Goal: Transaction & Acquisition: Purchase product/service

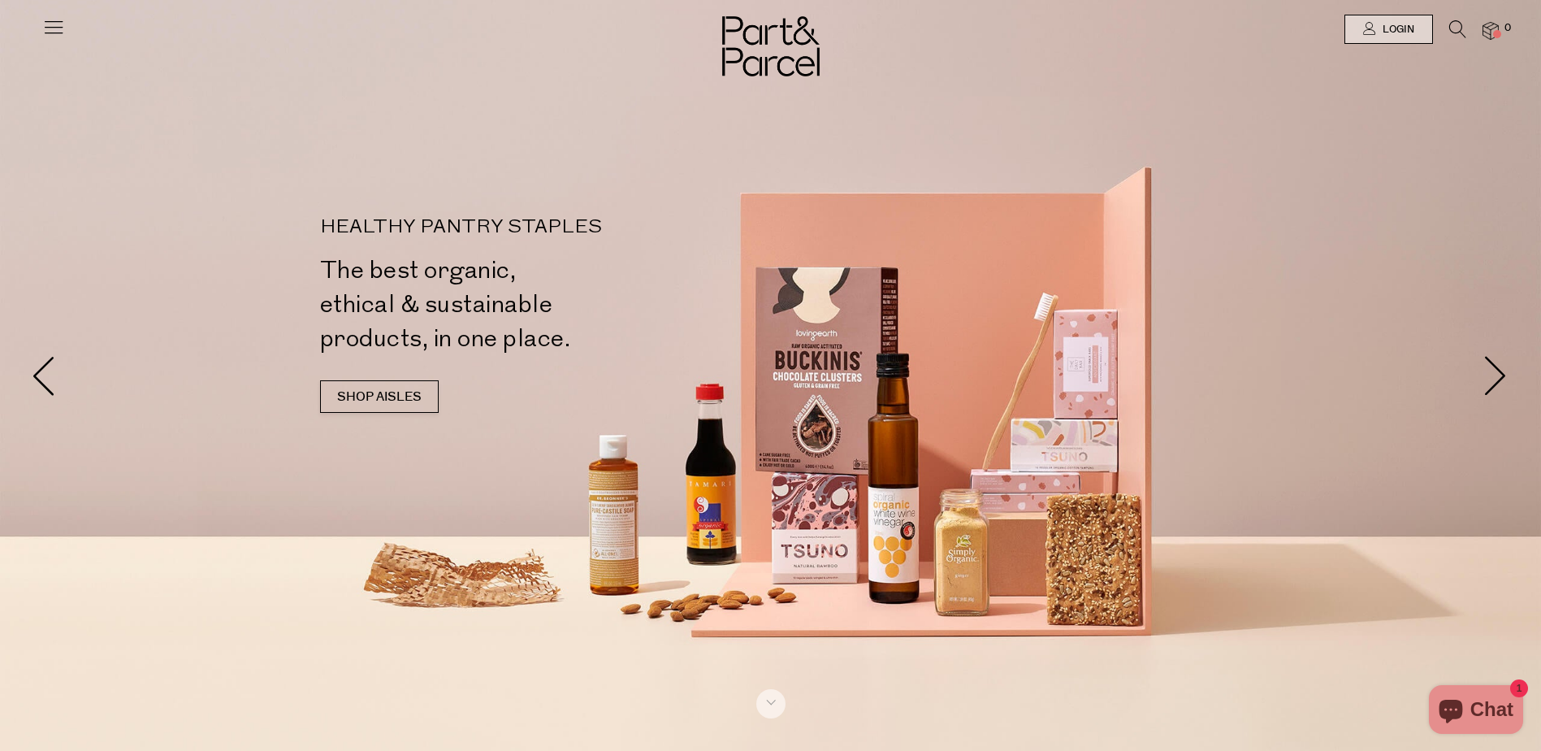
click at [59, 32] on icon at bounding box center [53, 26] width 23 height 23
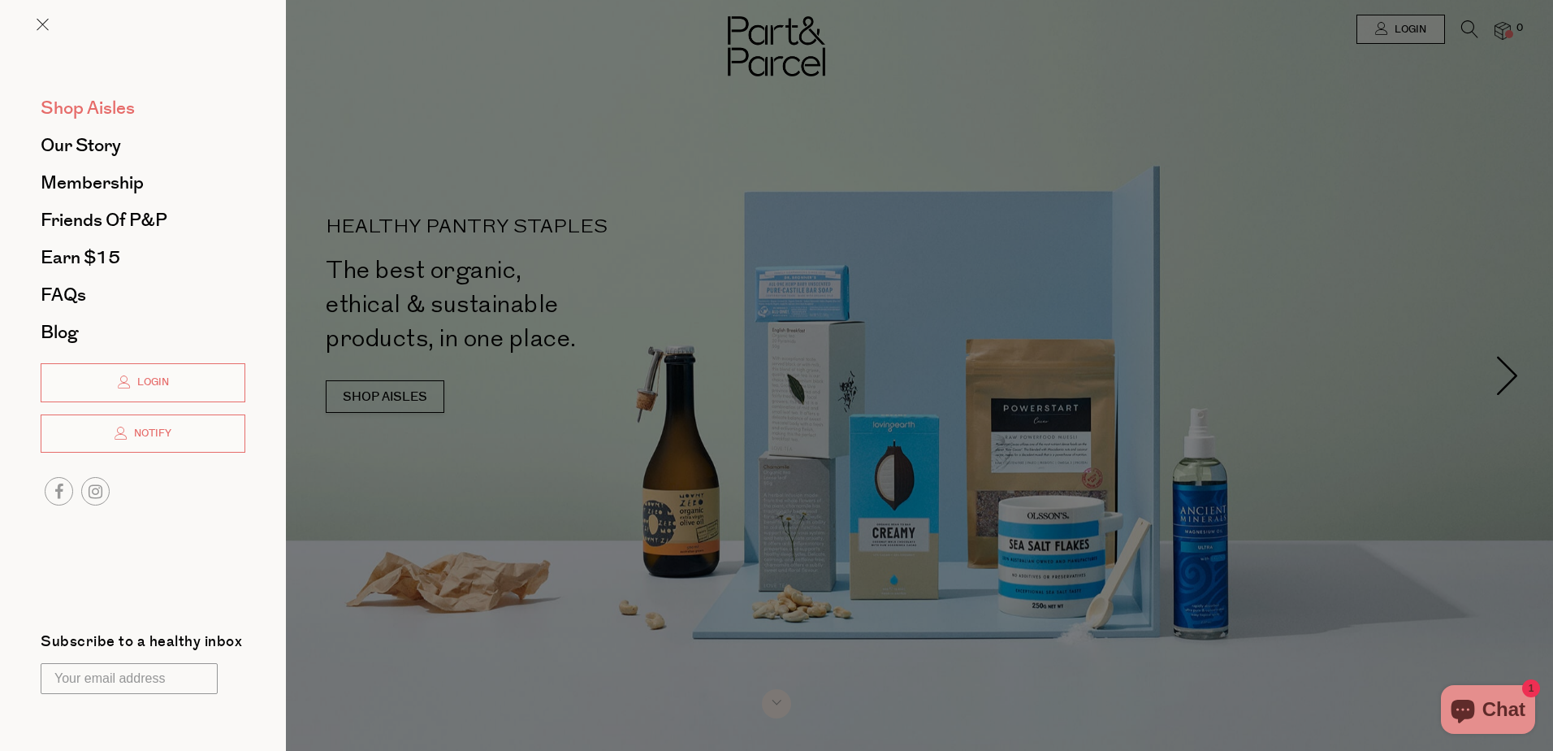
click at [64, 108] on span "Shop Aisles" at bounding box center [88, 108] width 94 height 26
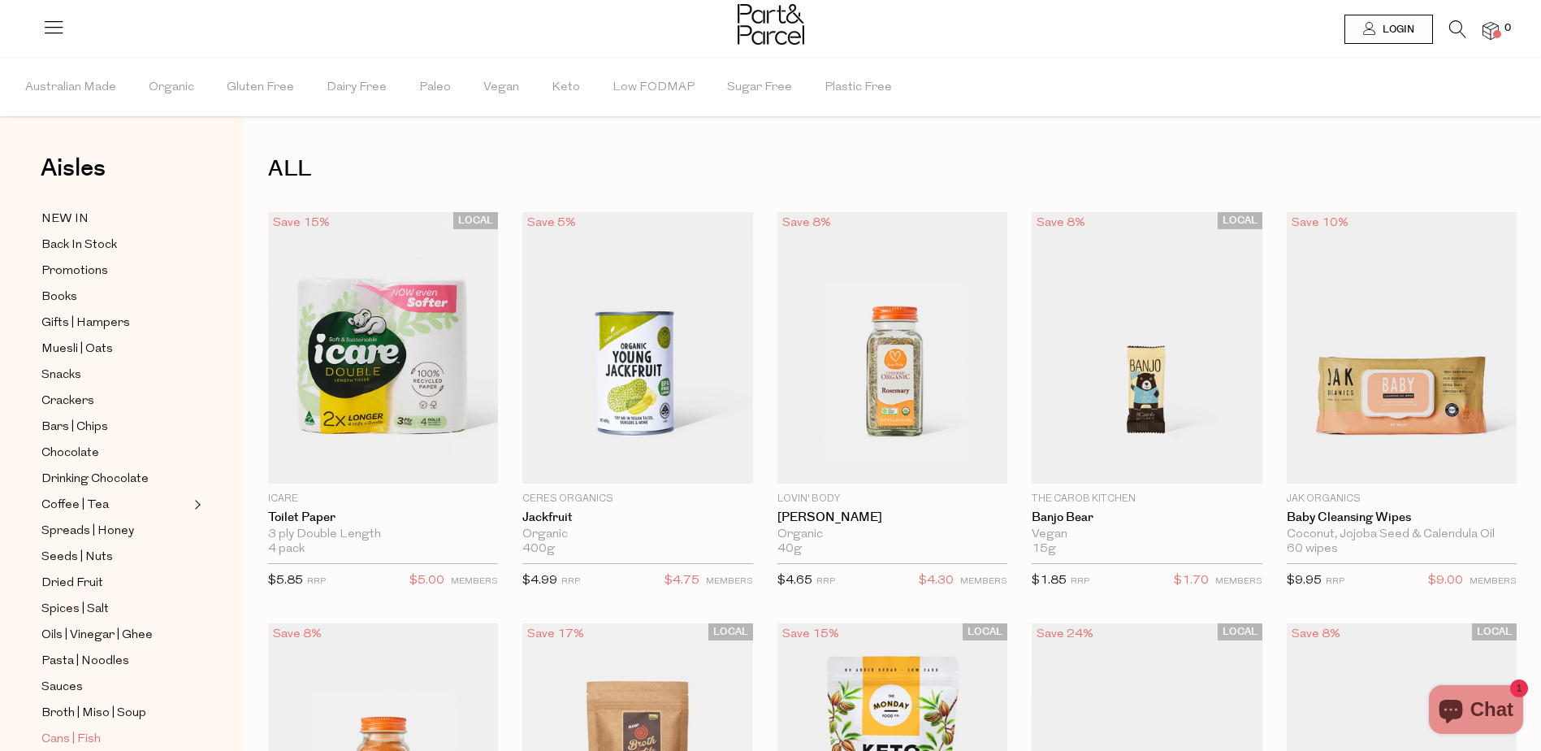
click at [83, 730] on span "Cans | Fish" at bounding box center [70, 739] width 59 height 19
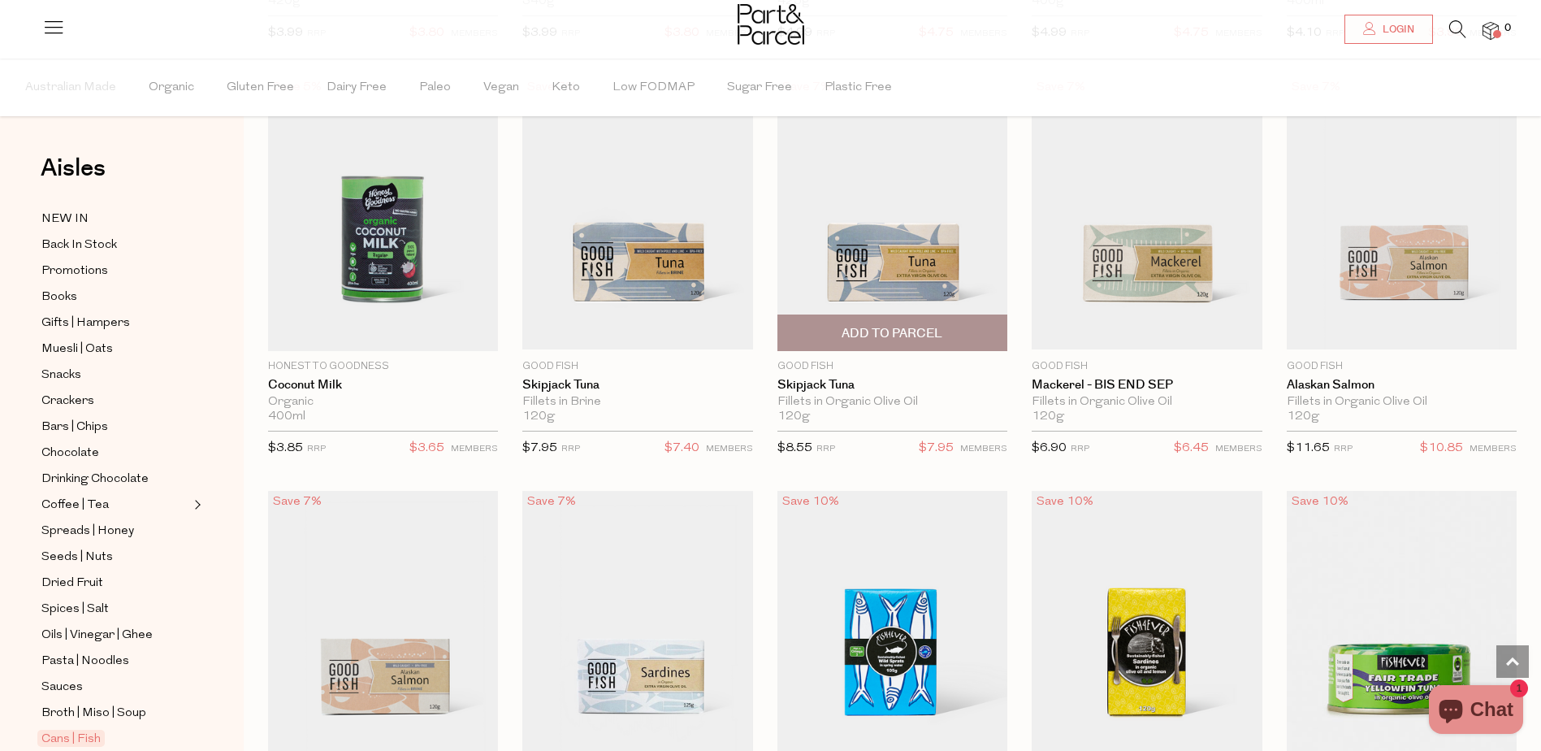
scroll to position [1381, 0]
